Goal: Check status: Check status

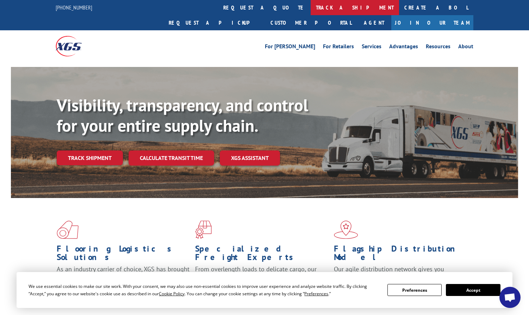
click at [310, 5] on link "track a shipment" at bounding box center [354, 7] width 88 height 15
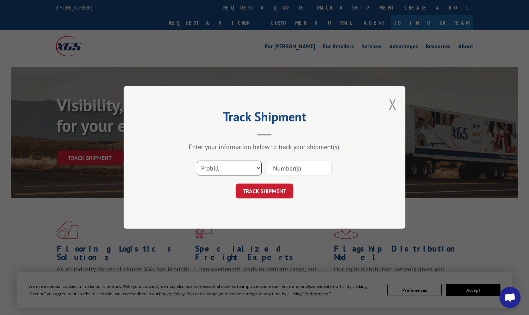
click at [237, 170] on select "Select category... Probill BOL PO" at bounding box center [229, 168] width 65 height 15
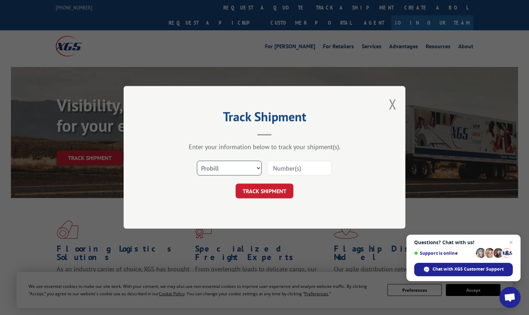
select select "po"
click at [197, 161] on select "Select category... Probill BOL PO" at bounding box center [229, 168] width 65 height 15
click at [277, 165] on input at bounding box center [299, 168] width 65 height 15
paste input "297024203"
type input "297024203"
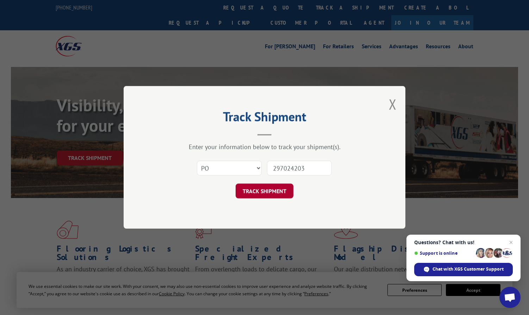
click at [264, 191] on button "TRACK SHIPMENT" at bounding box center [265, 191] width 58 height 15
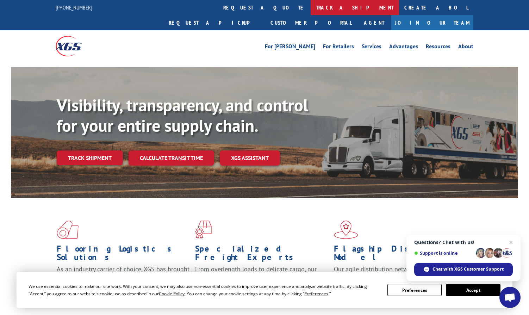
click at [310, 8] on link "track a shipment" at bounding box center [354, 7] width 88 height 15
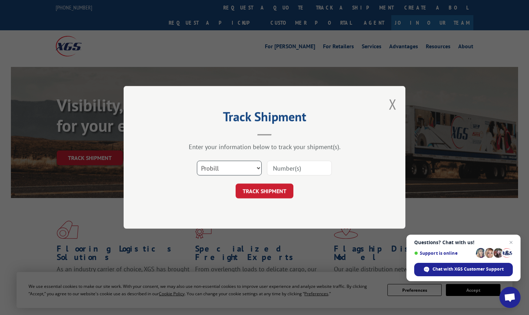
drag, startPoint x: 238, startPoint y: 169, endPoint x: 235, endPoint y: 176, distance: 7.4
click at [238, 169] on select "Select category... Probill BOL PO" at bounding box center [229, 168] width 65 height 15
select select "po"
click at [197, 161] on select "Select category... Probill BOL PO" at bounding box center [229, 168] width 65 height 15
click at [269, 193] on button "TRACK SHIPMENT" at bounding box center [265, 191] width 58 height 15
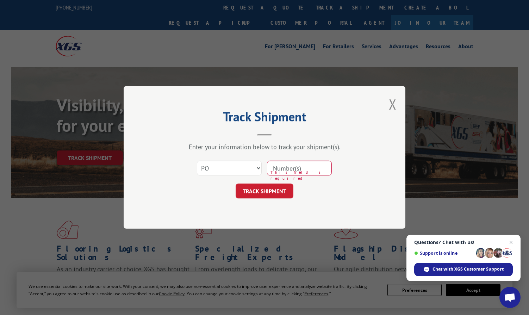
click at [304, 162] on input at bounding box center [299, 168] width 65 height 15
paste input "297328588"
type input "297328588"
click at [266, 193] on button "TRACK SHIPMENT" at bounding box center [265, 191] width 58 height 15
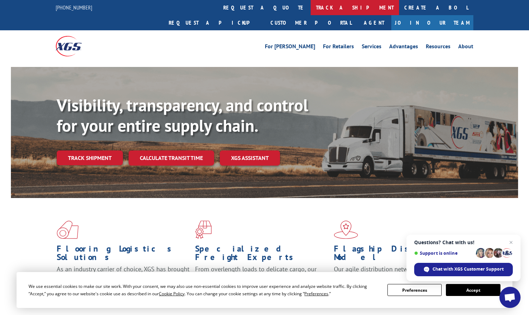
click at [310, 7] on link "track a shipment" at bounding box center [354, 7] width 88 height 15
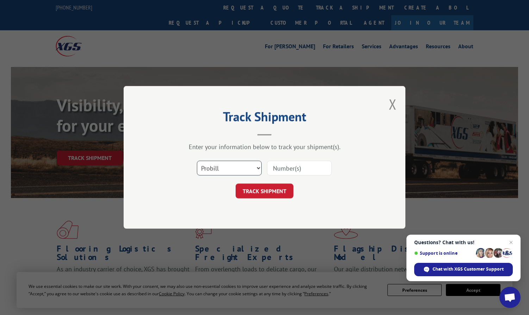
click at [237, 171] on select "Select category... Probill BOL PO" at bounding box center [229, 168] width 65 height 15
select select "po"
click at [197, 161] on select "Select category... Probill BOL PO" at bounding box center [229, 168] width 65 height 15
click at [291, 163] on input at bounding box center [299, 168] width 65 height 15
paste input "297281451"
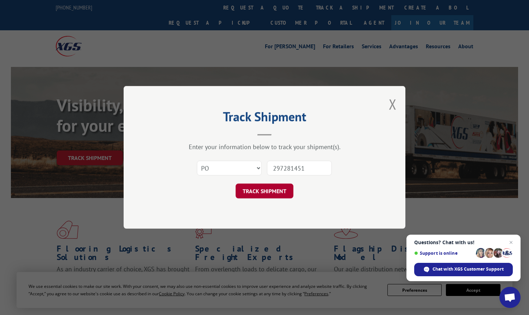
type input "297281451"
click at [266, 190] on button "TRACK SHIPMENT" at bounding box center [265, 191] width 58 height 15
